Goal: Task Accomplishment & Management: Manage account settings

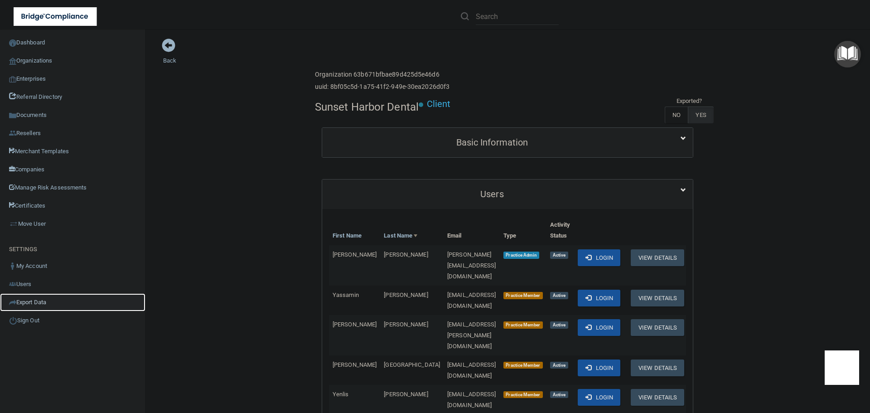
click at [39, 302] on link "Export Data" at bounding box center [72, 302] width 145 height 18
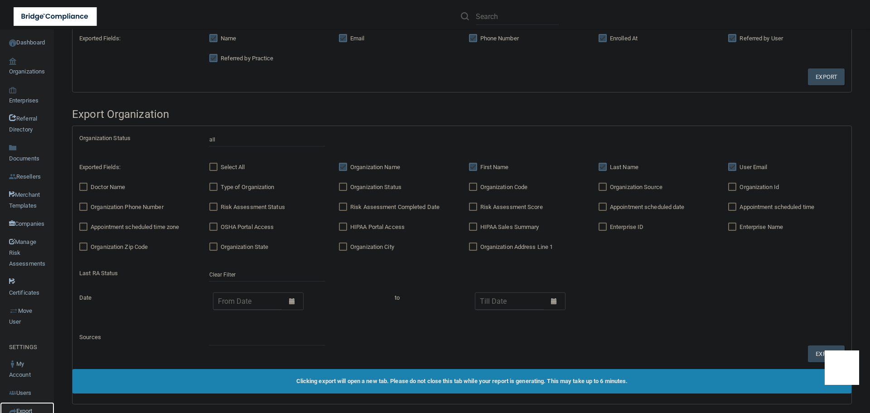
scroll to position [443, 0]
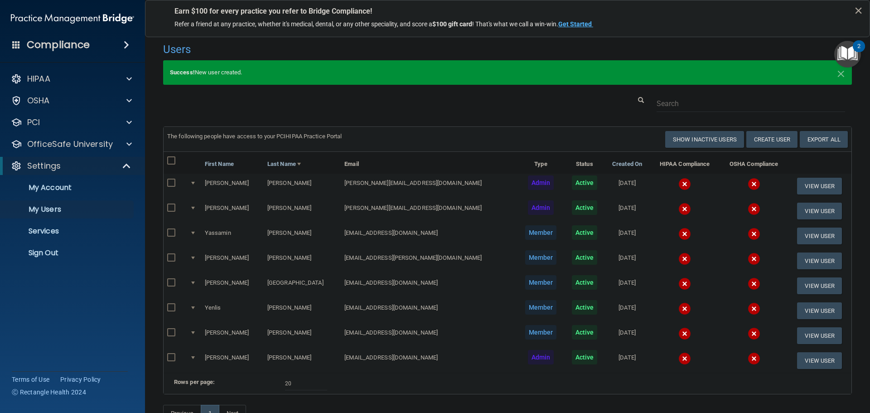
select select "20"
click at [43, 255] on p "Sign Out" at bounding box center [68, 252] width 124 height 9
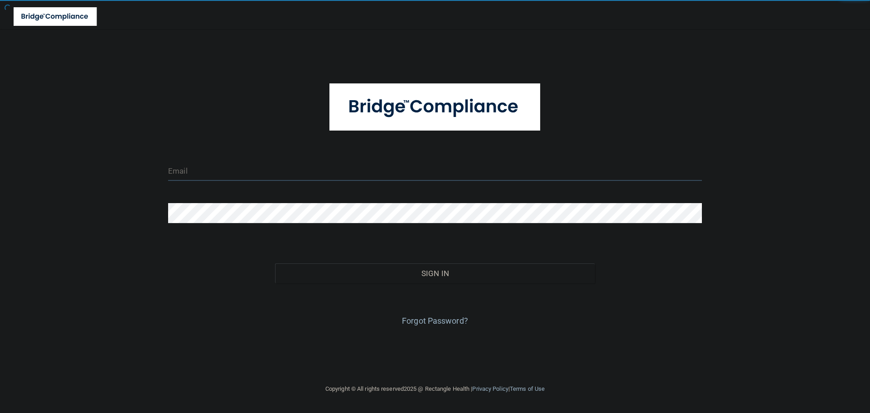
type input "cfletcher@rectanglehealth.com"
